Goal: Information Seeking & Learning: Learn about a topic

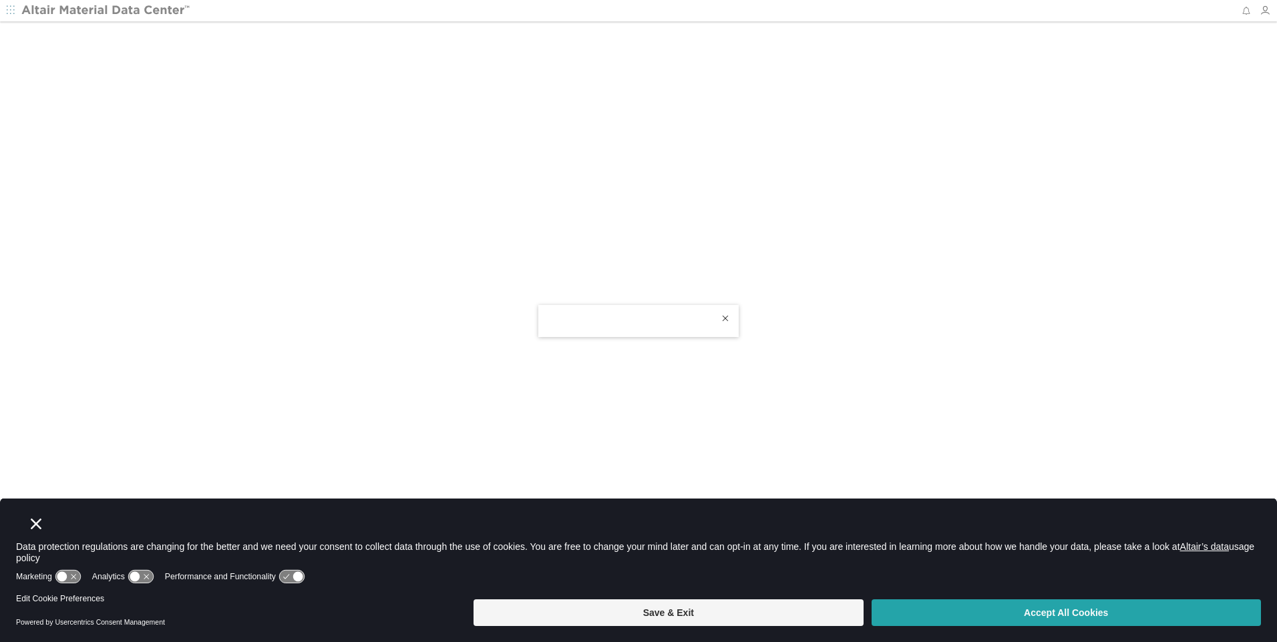
click at [947, 610] on button "Accept All Cookies" at bounding box center [1066, 613] width 389 height 27
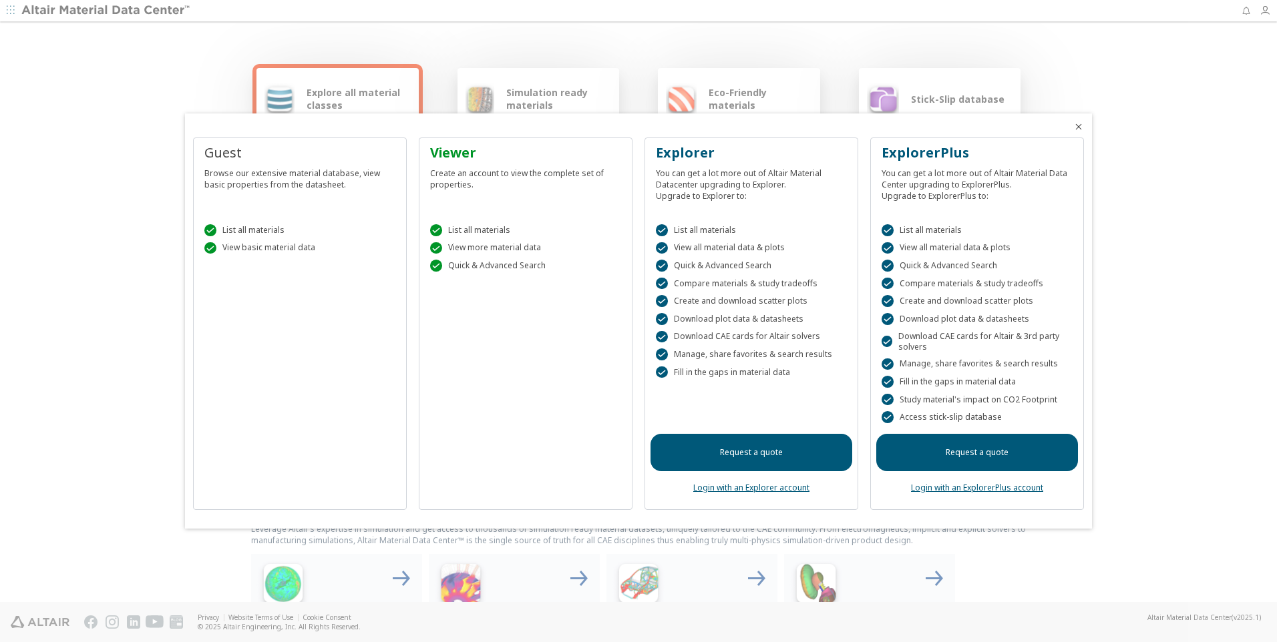
click at [1079, 128] on icon "Close" at bounding box center [1078, 127] width 11 height 11
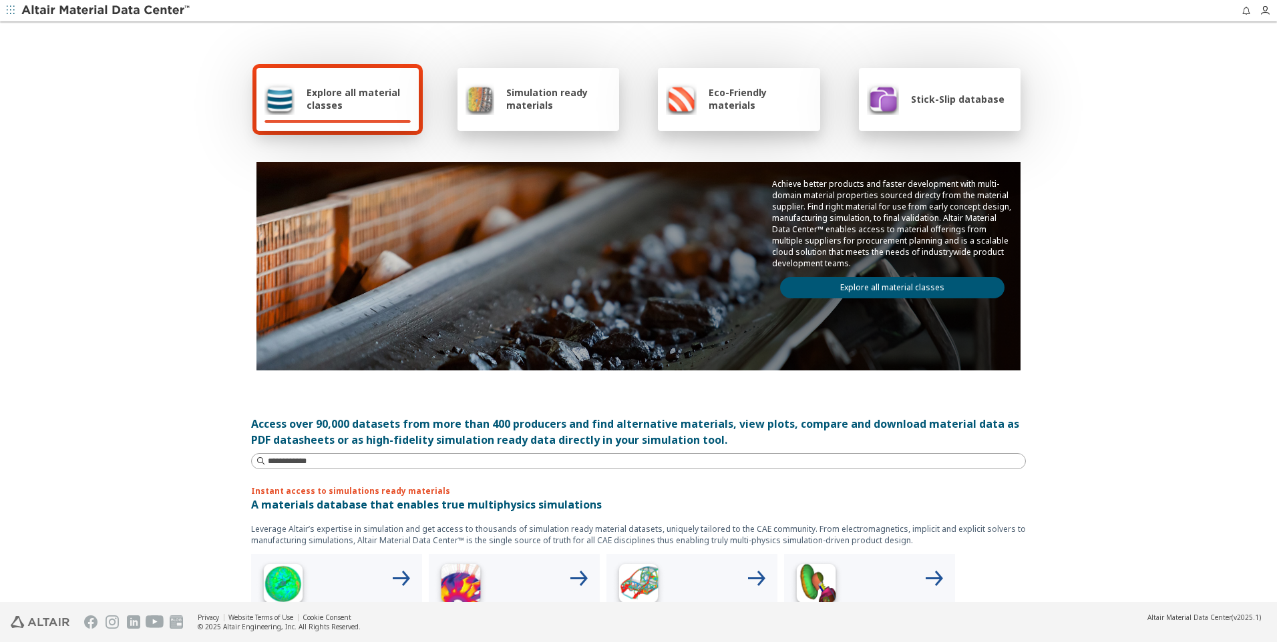
click at [342, 109] on span "Explore all material classes" at bounding box center [359, 98] width 104 height 25
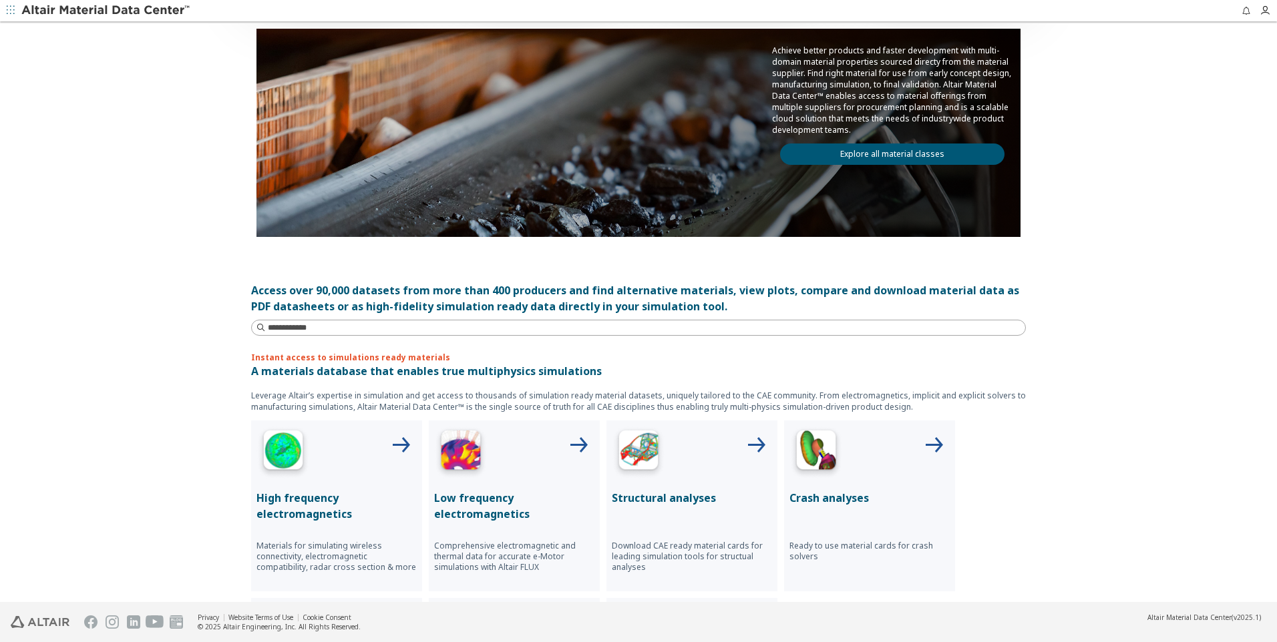
scroll to position [200, 0]
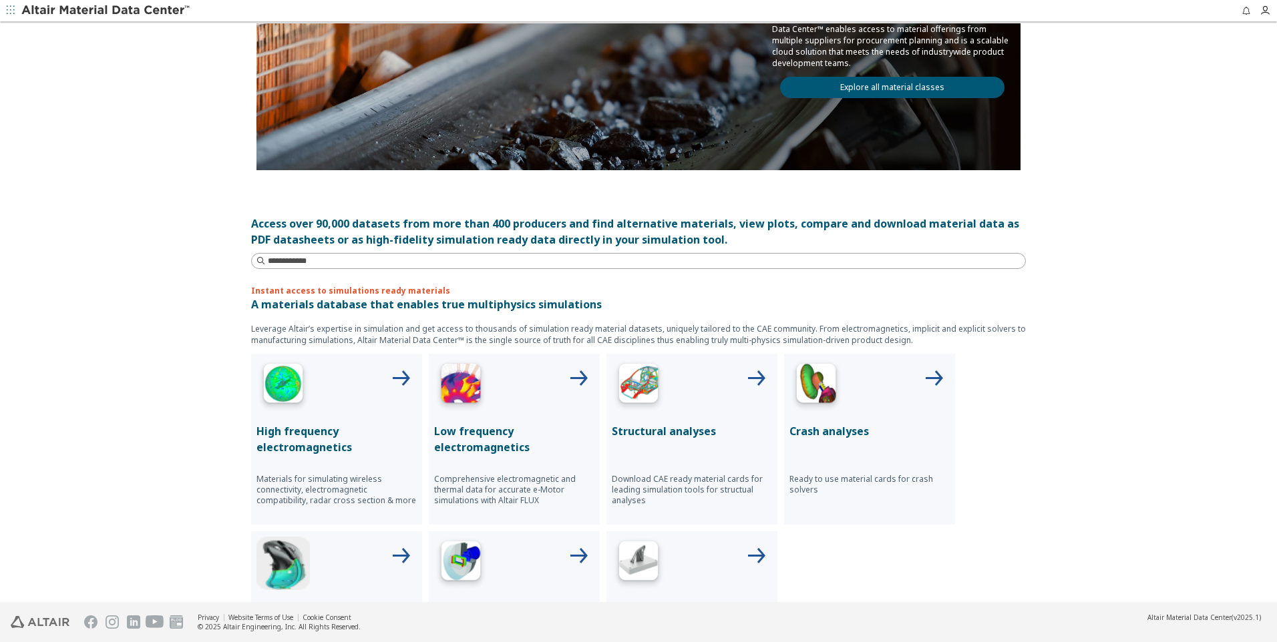
click at [280, 326] on p "Leverage Altair’s expertise in simulation and get access to thousands of simula…" at bounding box center [638, 334] width 775 height 23
click at [306, 328] on p "Leverage Altair’s expertise in simulation and get access to thousands of simula…" at bounding box center [638, 334] width 775 height 23
click at [309, 331] on p "Leverage Altair’s expertise in simulation and get access to thousands of simula…" at bounding box center [638, 334] width 775 height 23
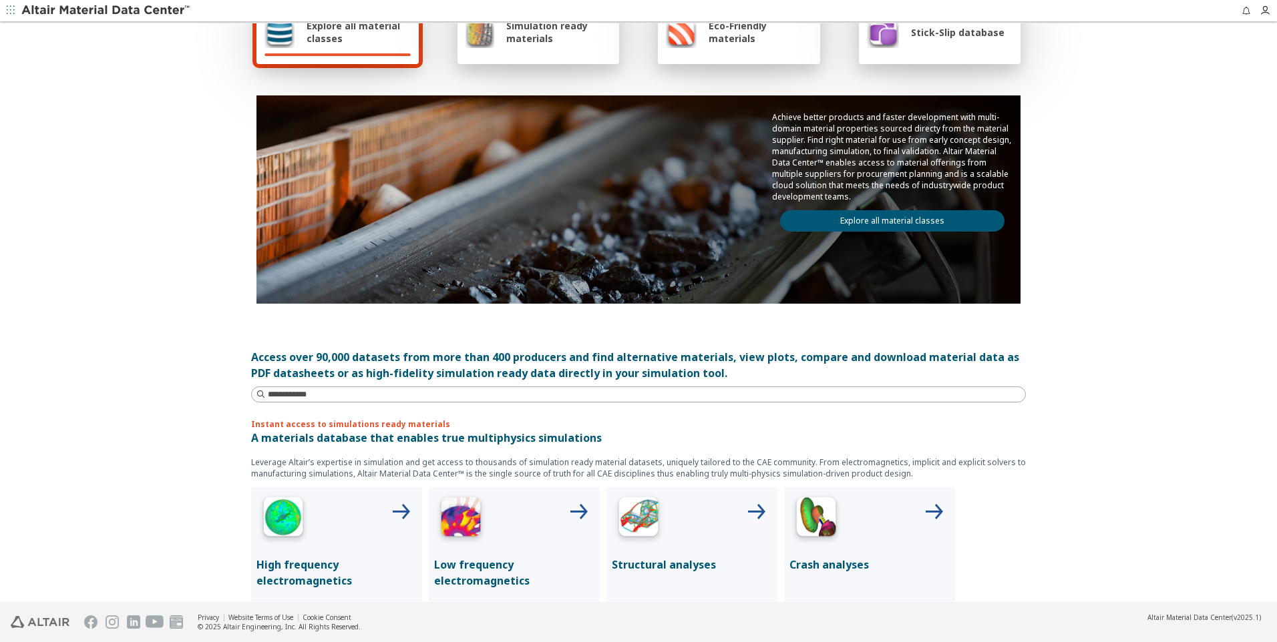
scroll to position [0, 0]
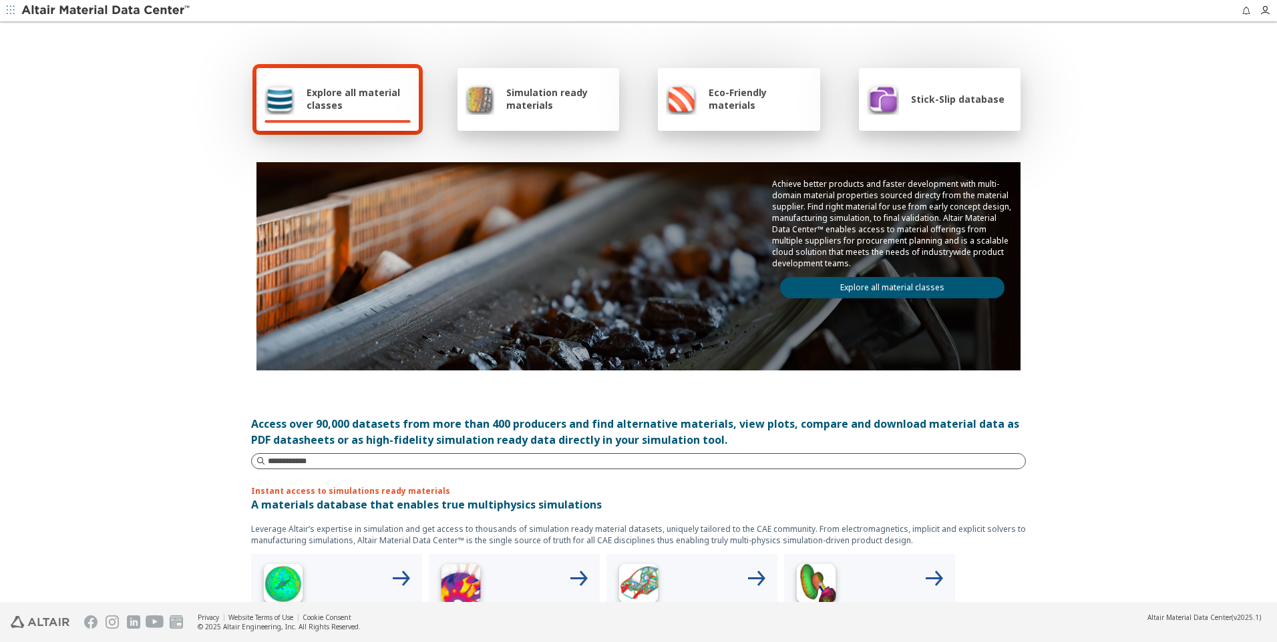
click at [276, 464] on input at bounding box center [646, 461] width 757 height 13
type input "**********"
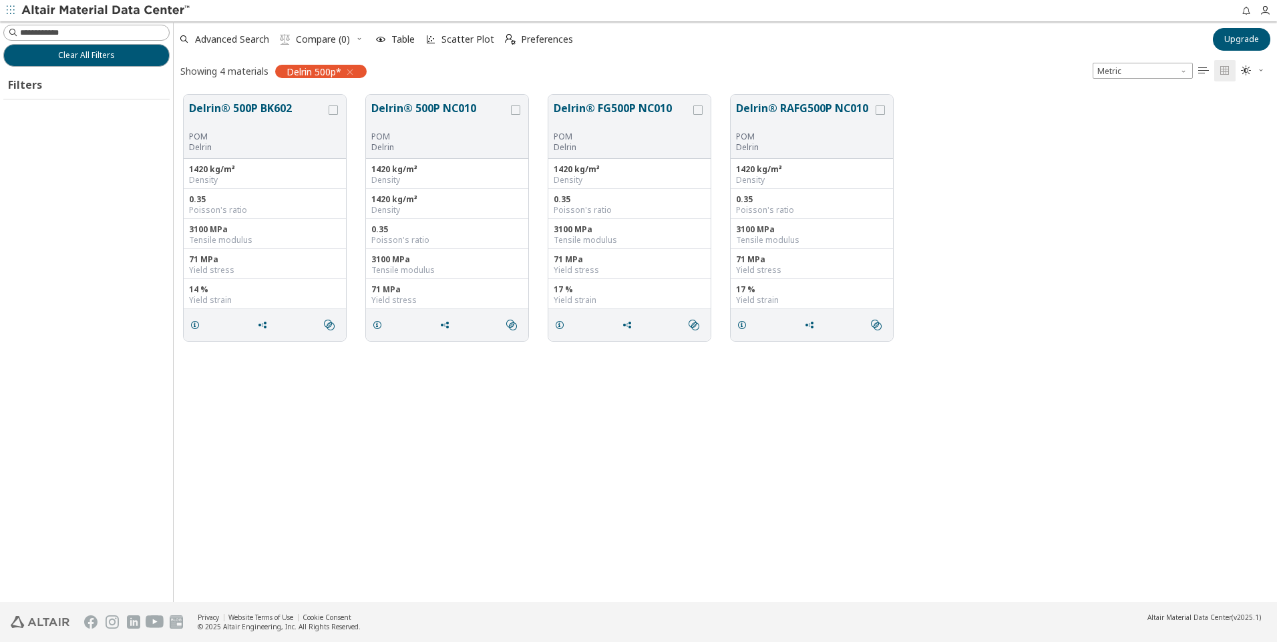
scroll to position [508, 1093]
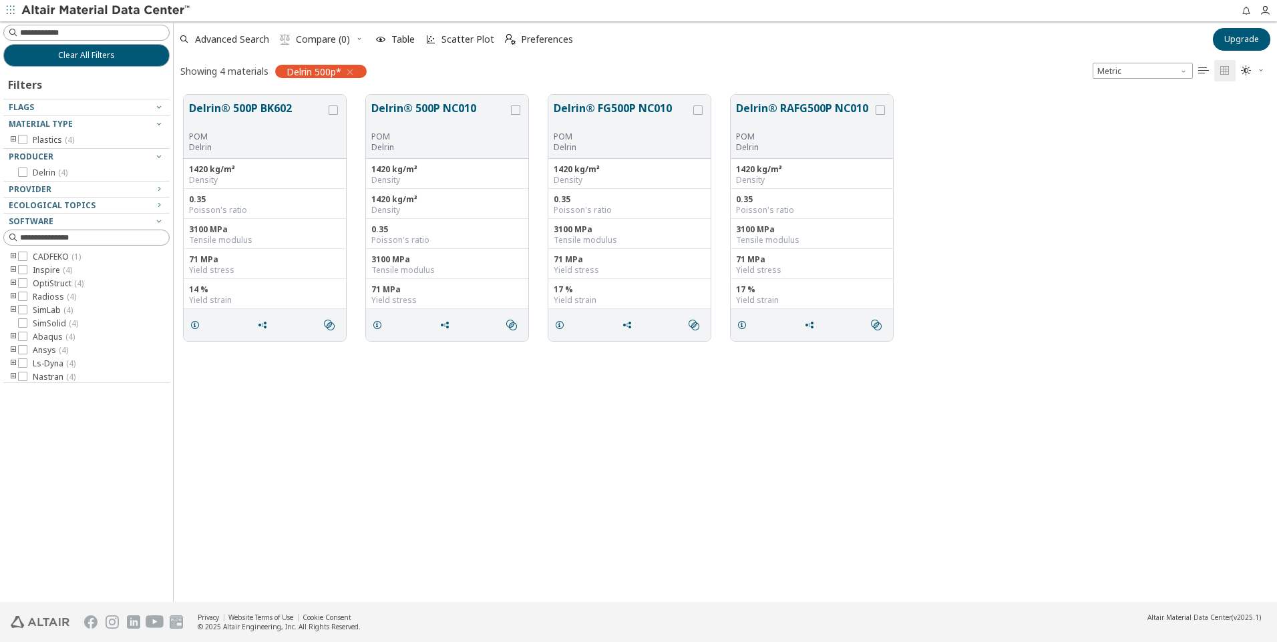
click at [369, 479] on div "Delrin® 500P BK602 POM Delrin 1420 kg/m³ Density 0.35 Poisson's ratio 3100 MPa …" at bounding box center [725, 344] width 1103 height 518
